Goal: Information Seeking & Learning: Compare options

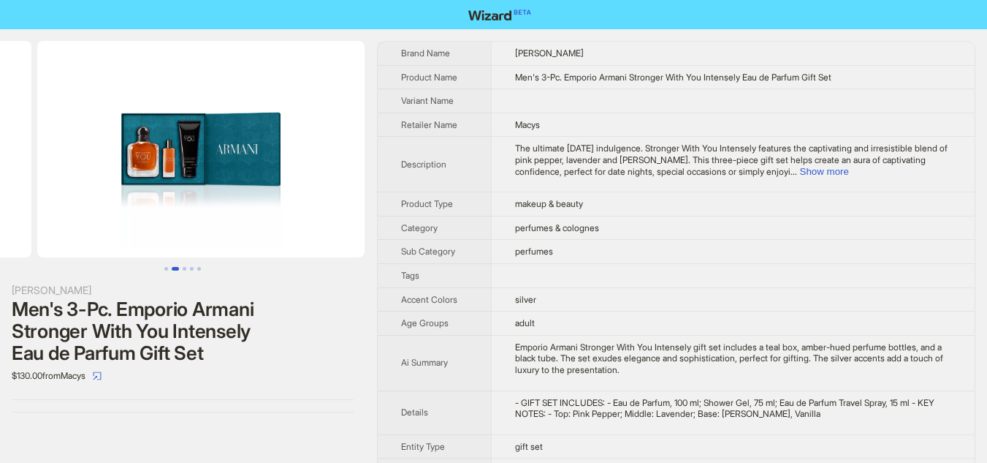
drag, startPoint x: 302, startPoint y: 213, endPoint x: 83, endPoint y: 212, distance: 219.9
click at [83, 212] on ul at bounding box center [182, 149] width 365 height 216
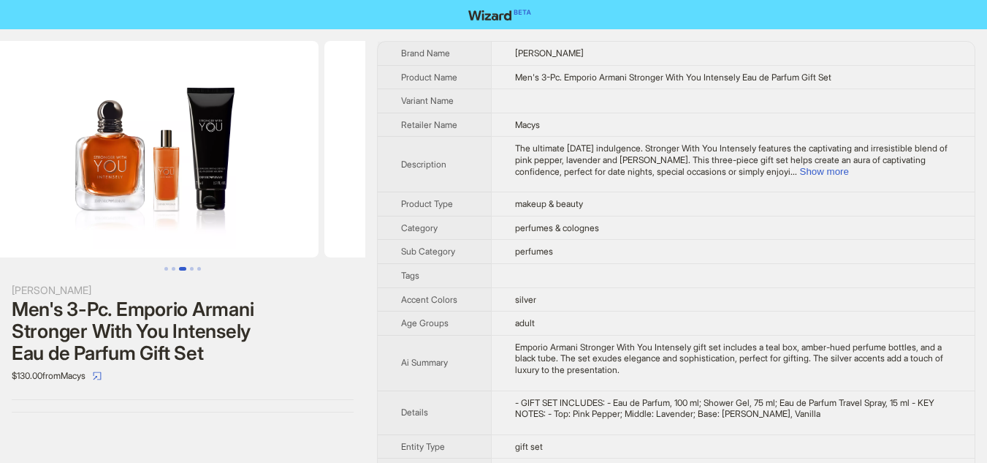
drag, startPoint x: 304, startPoint y: 211, endPoint x: 61, endPoint y: 211, distance: 243.3
click at [61, 211] on ul at bounding box center [182, 149] width 365 height 216
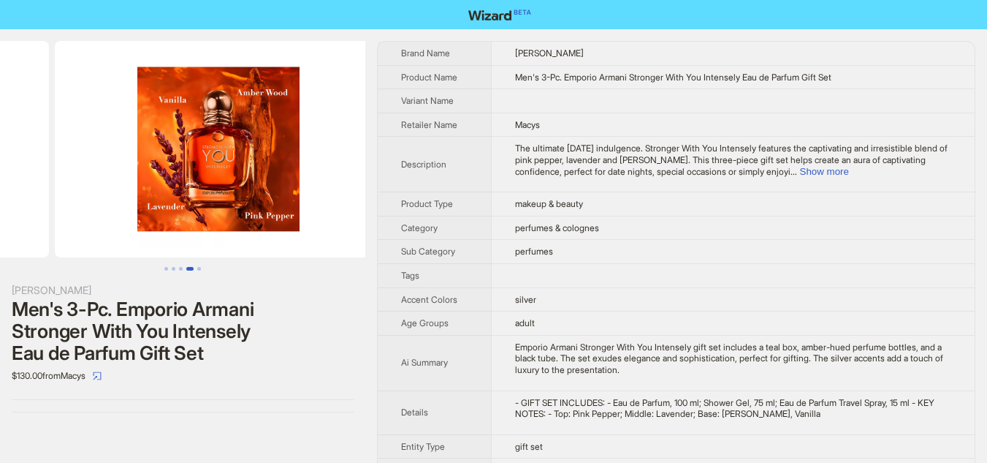
drag, startPoint x: 250, startPoint y: 210, endPoint x: 51, endPoint y: 209, distance: 198.7
click at [51, 209] on ul at bounding box center [182, 149] width 365 height 216
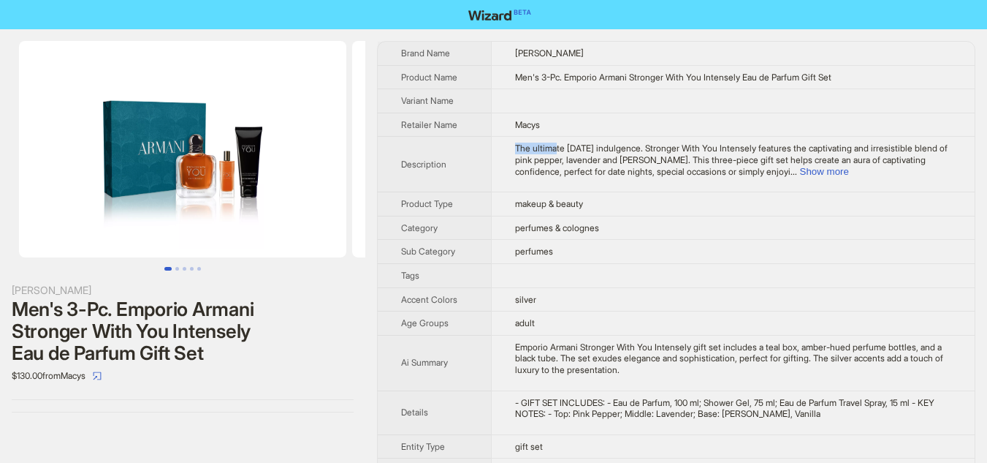
drag, startPoint x: 519, startPoint y: 147, endPoint x: 563, endPoint y: 152, distance: 44.9
click at [563, 152] on span "The ultimate Father's Day indulgence. Stronger With You Intensely features the …" at bounding box center [731, 159] width 433 height 34
click at [593, 172] on span "The ultimate Father's Day indulgence. Stronger With You Intensely features the …" at bounding box center [731, 159] width 433 height 34
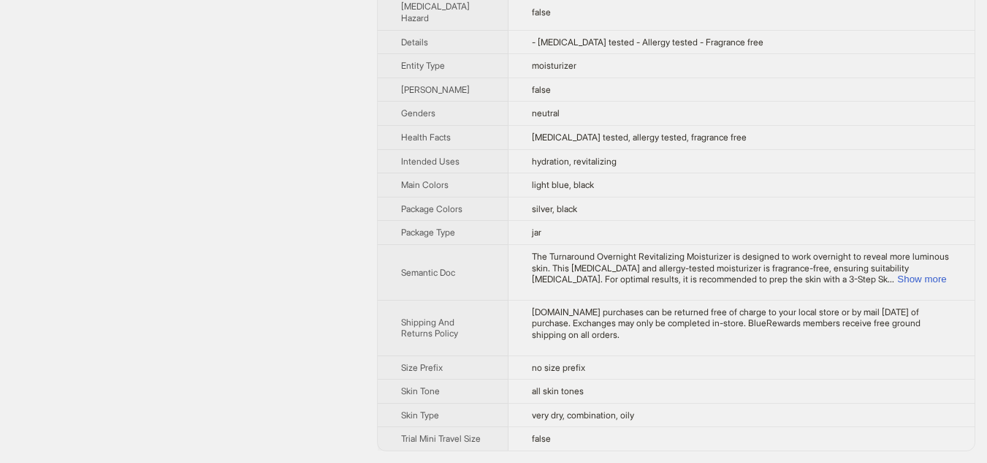
scroll to position [99, 0]
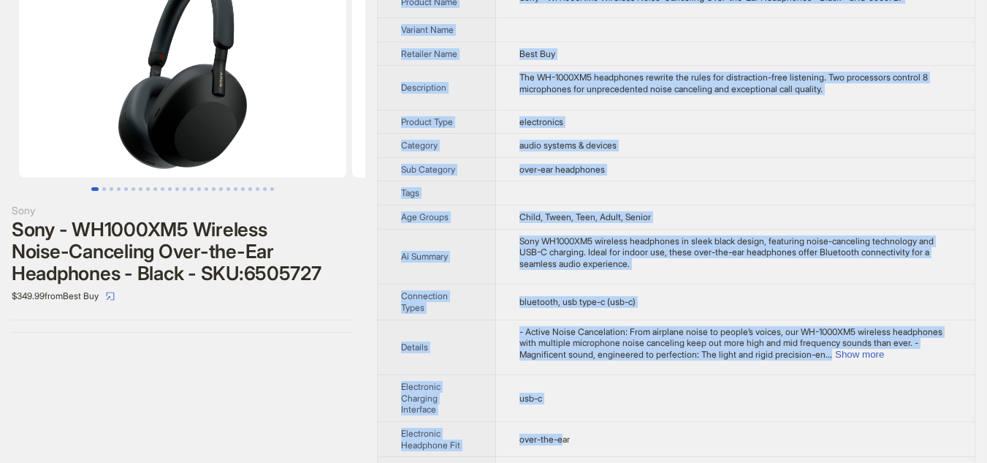
scroll to position [307, 0]
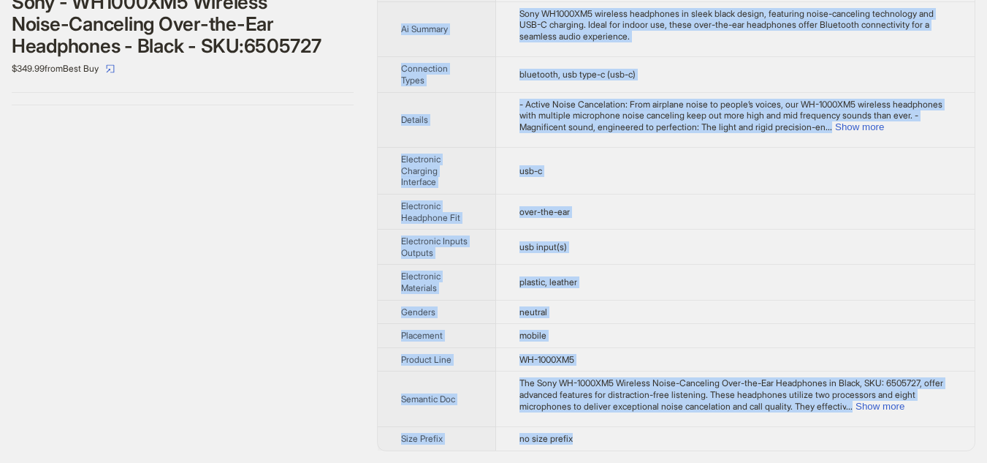
drag, startPoint x: 402, startPoint y: 52, endPoint x: 627, endPoint y: 444, distance: 452.3
click at [627, 444] on tbody "Brand Name Sony Product Name Sony - WH1000XM5 Wireless Noise-Canceling Over-the…" at bounding box center [676, 92] width 597 height 715
copy tbody "Brand Name Sony Product Name Sony - WH1000XM5 Wireless Noise-Canceling Over-the…"
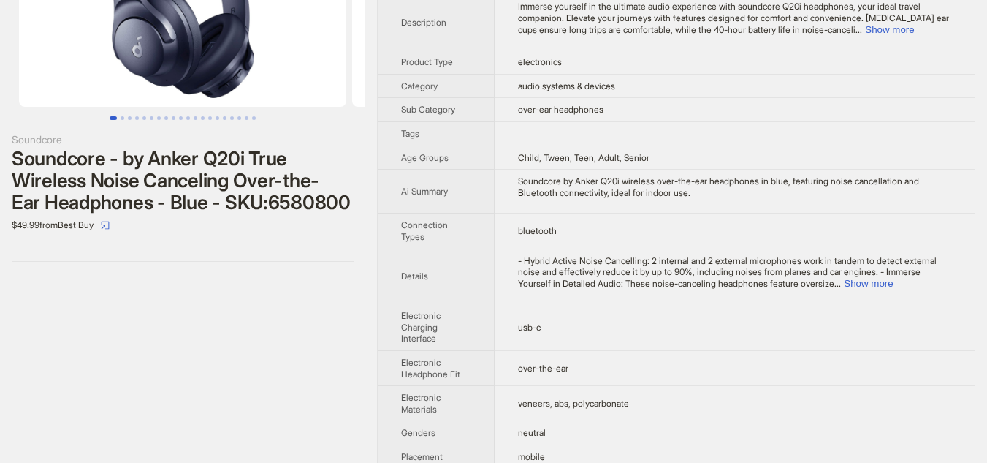
scroll to position [283, 0]
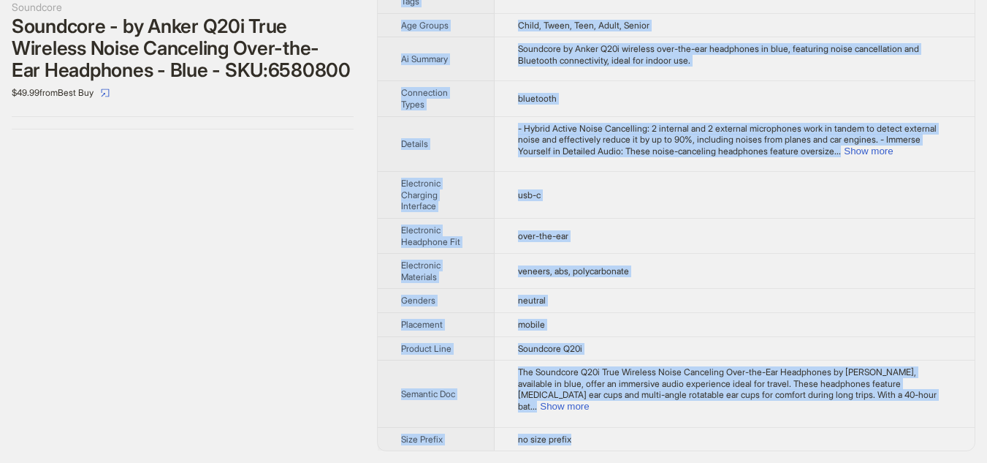
drag, startPoint x: 400, startPoint y: 57, endPoint x: 604, endPoint y: 439, distance: 433.5
click at [604, 439] on tbody "Brand Name Soundcore Product Name Soundcore - by Anker Q20i True Wireless Noise…" at bounding box center [676, 104] width 597 height 691
copy tbody "Brand Name Soundcore Product Name Soundcore - by Anker Q20i True Wireless Noise…"
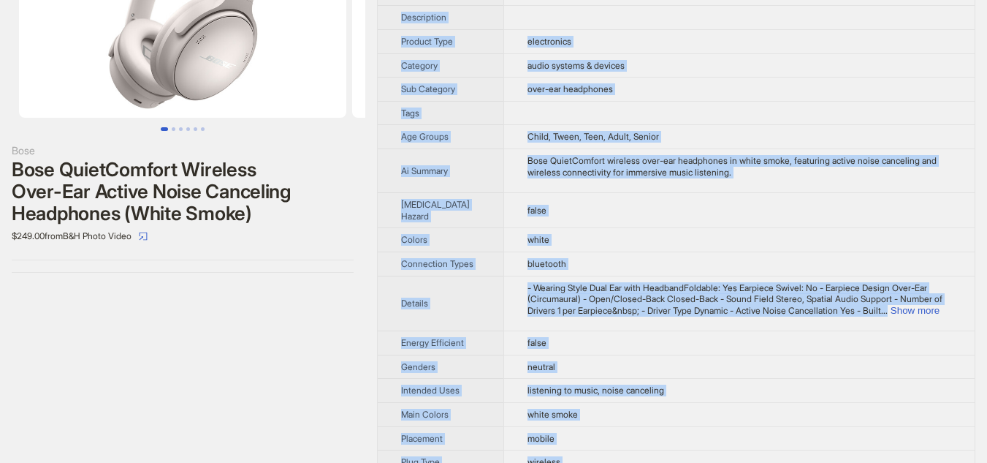
scroll to position [336, 0]
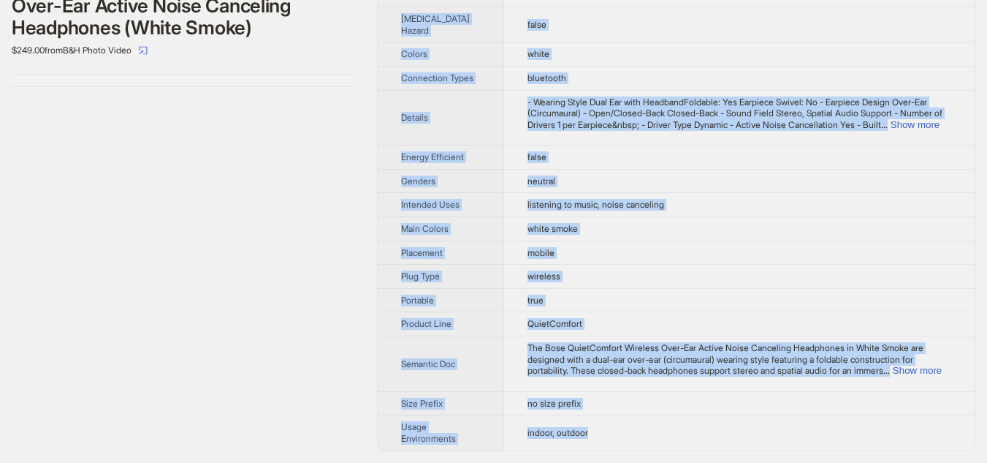
drag, startPoint x: 399, startPoint y: 55, endPoint x: 614, endPoint y: 435, distance: 437.1
click at [614, 435] on tbody "Brand Name Bose Product Name Bose QuietComfort Wireless Over-Ear Active Noise C…" at bounding box center [676, 84] width 597 height 734
copy tbody "Brand Name Bose Product Name Bose QuietComfort Wireless Over-Ear Active Noise C…"
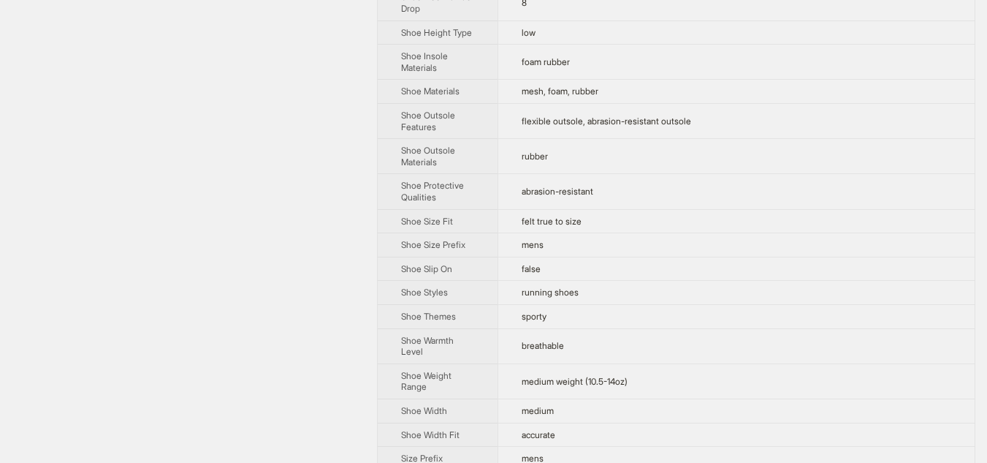
scroll to position [1386, 0]
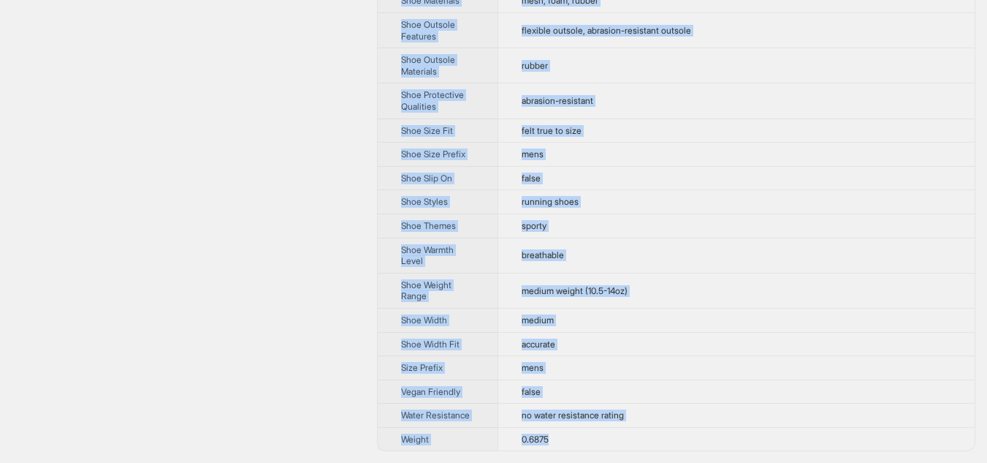
drag, startPoint x: 400, startPoint y: 58, endPoint x: 570, endPoint y: 438, distance: 416.0
copy tbody "Brand Name Under Armour Product Name Under Armour HOBR Phantom 3 SE WC - Men's …"
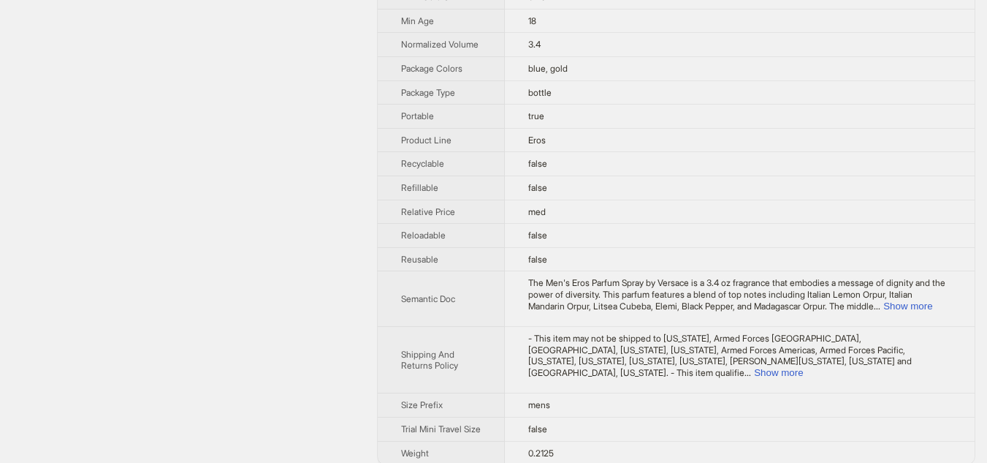
scroll to position [831, 0]
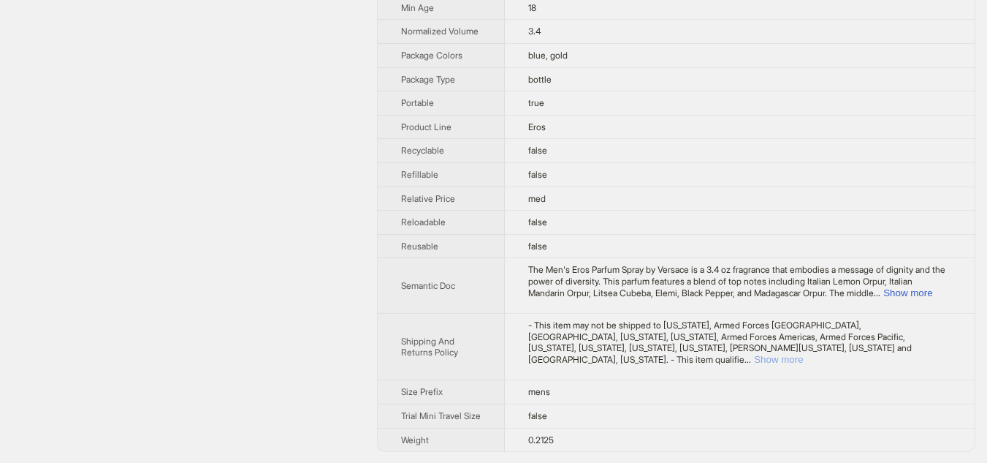
click at [803, 354] on button "Show more" at bounding box center [778, 359] width 49 height 11
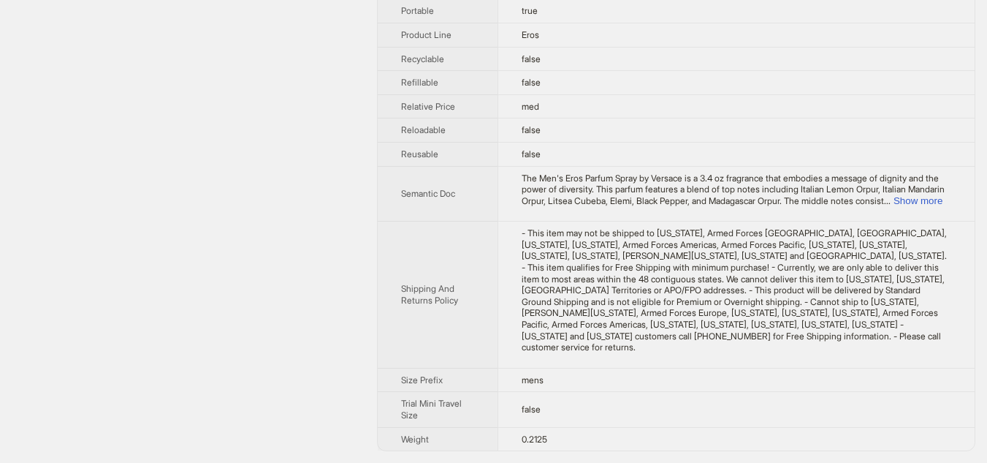
scroll to position [1071, 0]
click at [926, 206] on button "Show more" at bounding box center [918, 200] width 49 height 11
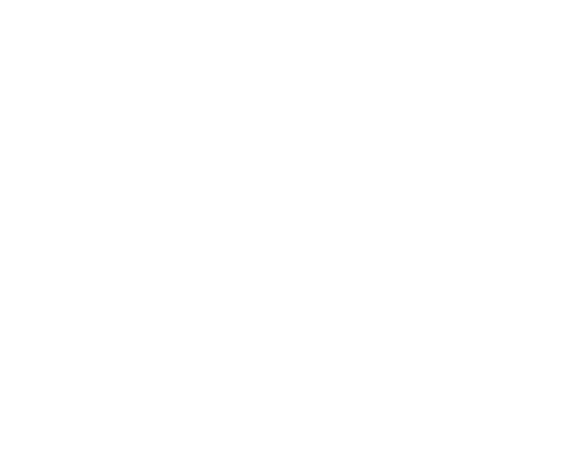
scroll to position [0, 0]
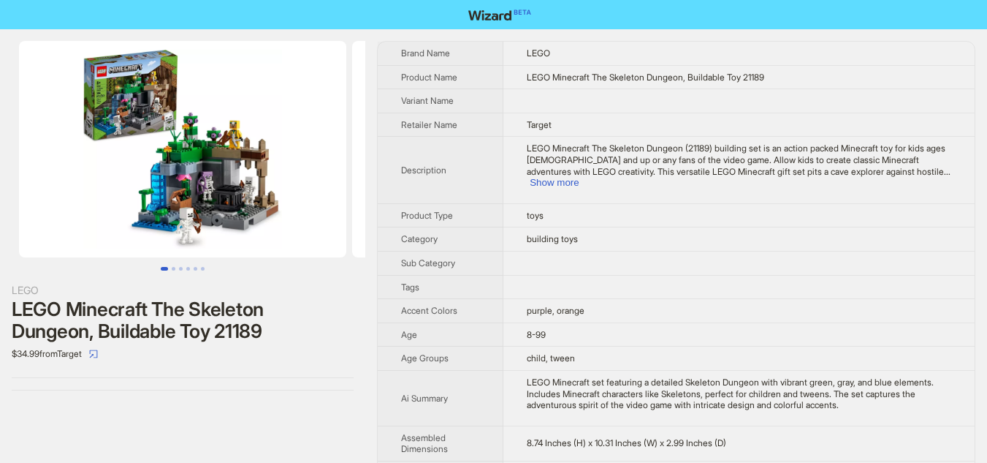
scroll to position [718, 0]
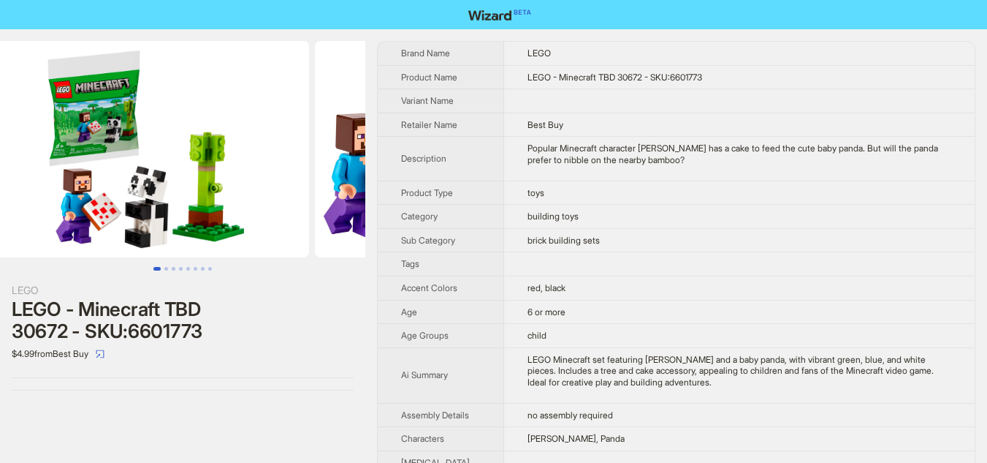
scroll to position [0, 11]
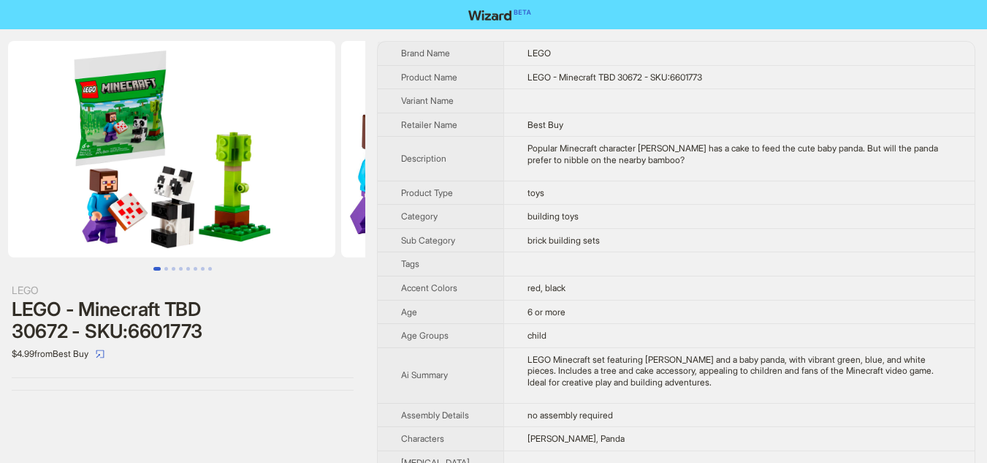
drag, startPoint x: 312, startPoint y: 156, endPoint x: 305, endPoint y: 171, distance: 16.3
click at [305, 171] on img at bounding box center [171, 149] width 327 height 216
